Goal: Understand process/instructions: Learn how to perform a task or action

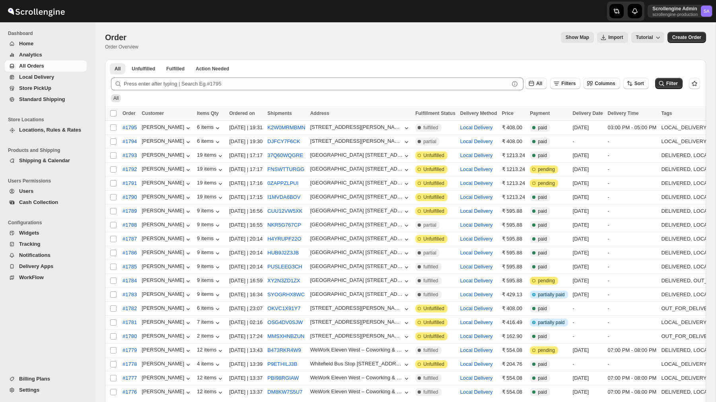
click at [51, 45] on span "Home" at bounding box center [52, 44] width 66 height 8
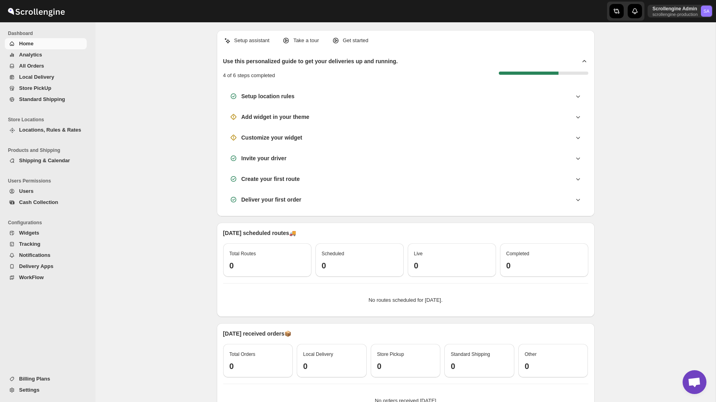
click at [306, 38] on p "Take a tour" at bounding box center [305, 41] width 25 height 8
click at [344, 40] on div "Get started" at bounding box center [350, 41] width 37 height 8
click at [360, 42] on p "Get started" at bounding box center [355, 41] width 25 height 8
click at [248, 44] on div "Setup assistant Take a tour Get started Use this personalized guide to get your…" at bounding box center [406, 123] width 378 height 186
click at [248, 44] on p "Setup assistant" at bounding box center [251, 41] width 35 height 8
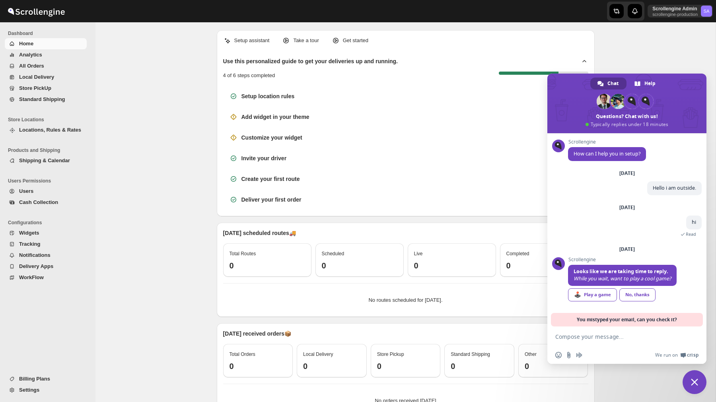
click at [235, 36] on div "Setup assistant Take a tour Get started Use this personalized guide to get your…" at bounding box center [406, 123] width 378 height 186
click at [694, 378] on span "Close chat" at bounding box center [695, 382] width 24 height 24
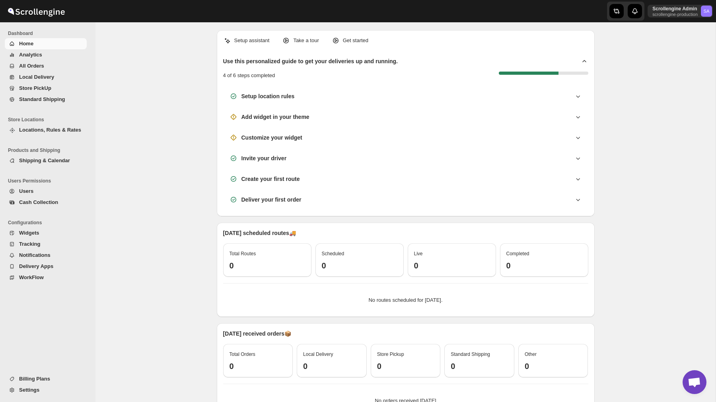
click at [655, 246] on div "Setup assistant Take a tour Get started Use this personalized guide to get your…" at bounding box center [406, 241] width 620 height 439
click at [695, 377] on span "Open chat" at bounding box center [695, 382] width 24 height 24
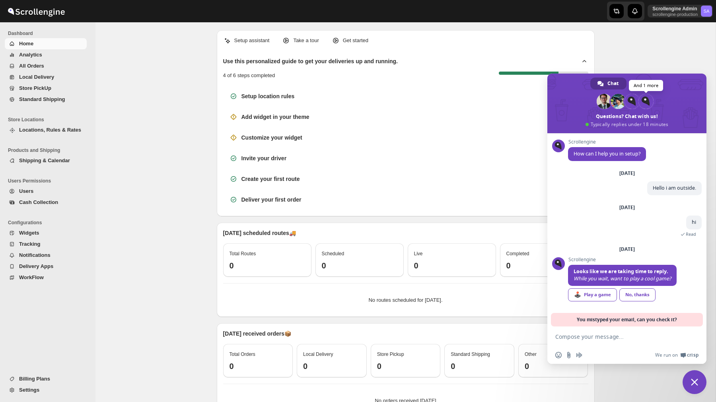
click at [650, 103] on span at bounding box center [646, 101] width 15 height 15
click at [694, 382] on span "Close chat" at bounding box center [694, 382] width 7 height 7
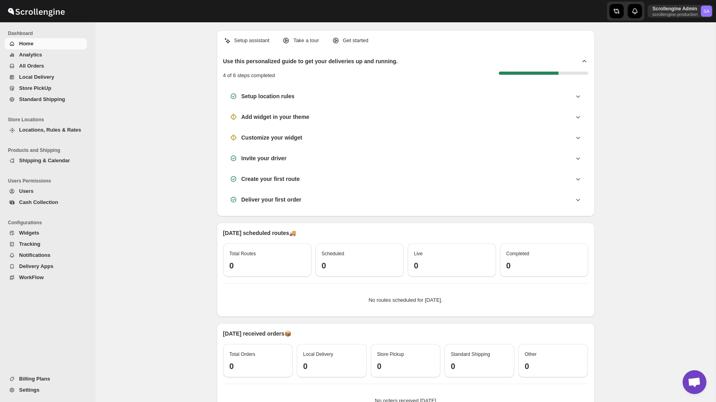
click at [302, 41] on p "Take a tour" at bounding box center [305, 41] width 25 height 8
click at [645, 181] on div "Setup assistant Take a tour Get started Use this personalized guide to get your…" at bounding box center [406, 241] width 620 height 439
